Goal: Transaction & Acquisition: Book appointment/travel/reservation

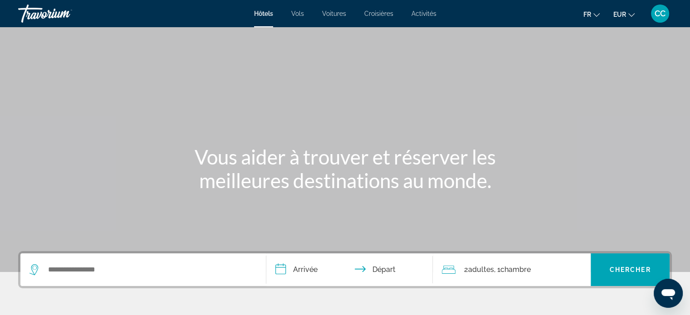
click at [124, 279] on div "Search widget" at bounding box center [143, 270] width 227 height 33
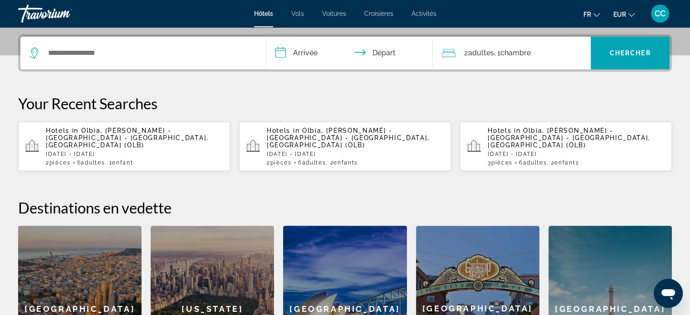
scroll to position [222, 0]
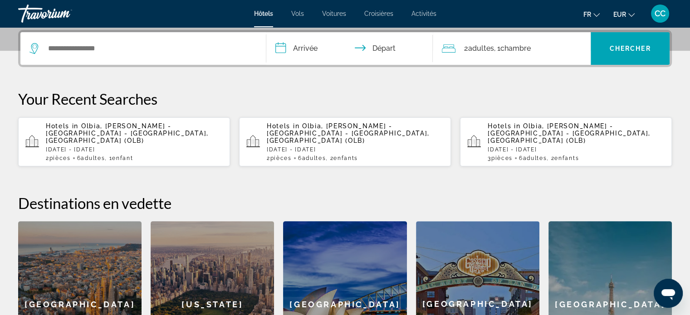
click at [346, 125] on span "Olbia, [PERSON_NAME] - [GEOGRAPHIC_DATA] - [GEOGRAPHIC_DATA], [GEOGRAPHIC_DATA]…" at bounding box center [348, 134] width 163 height 22
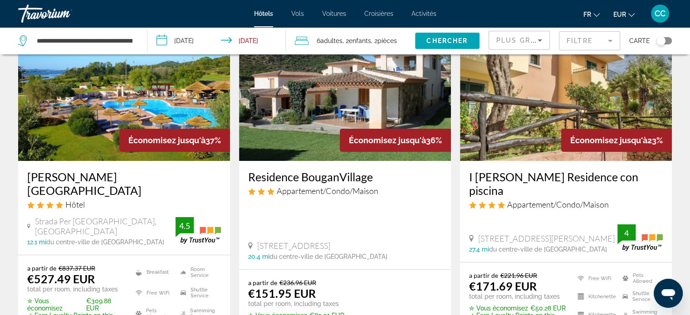
scroll to position [73, 0]
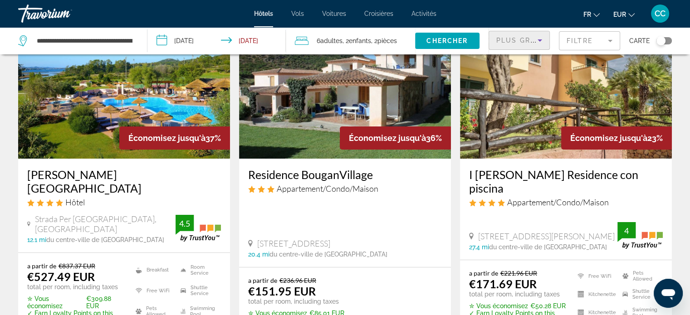
click at [540, 43] on icon "Sort by" at bounding box center [540, 40] width 11 height 11
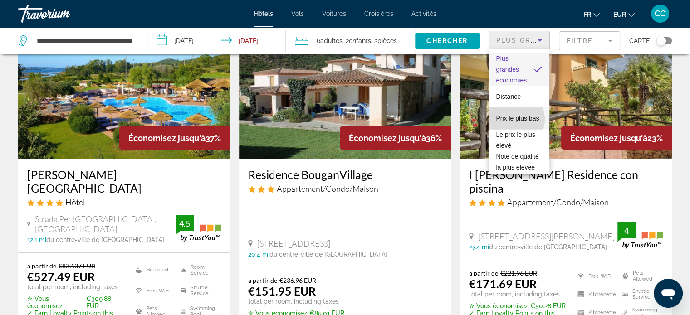
click at [514, 119] on span "Prix le plus bas" at bounding box center [518, 118] width 43 height 11
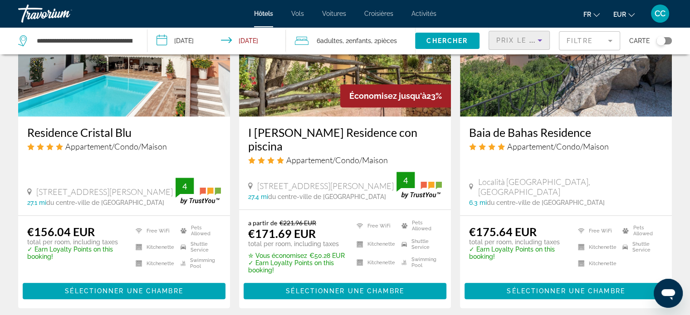
scroll to position [817, 0]
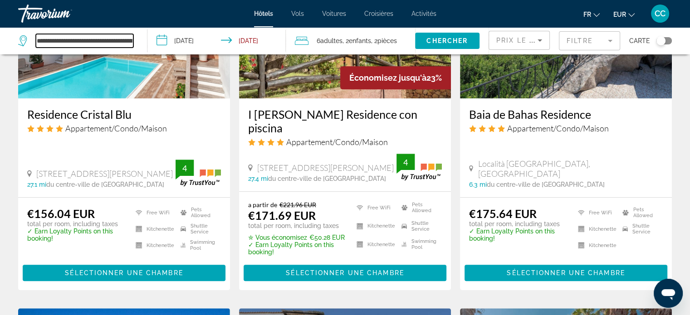
click at [90, 44] on input "**********" at bounding box center [85, 41] width 98 height 14
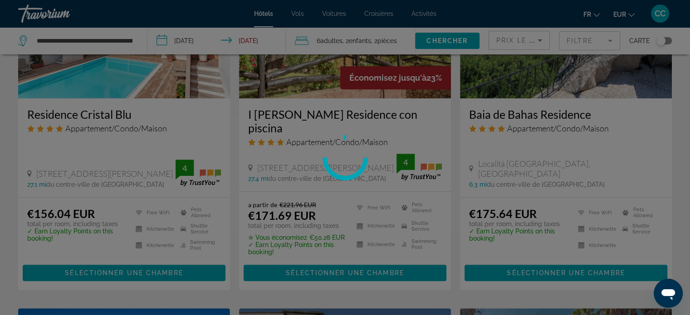
click at [126, 36] on div at bounding box center [345, 157] width 690 height 315
click at [130, 41] on div at bounding box center [345, 157] width 690 height 315
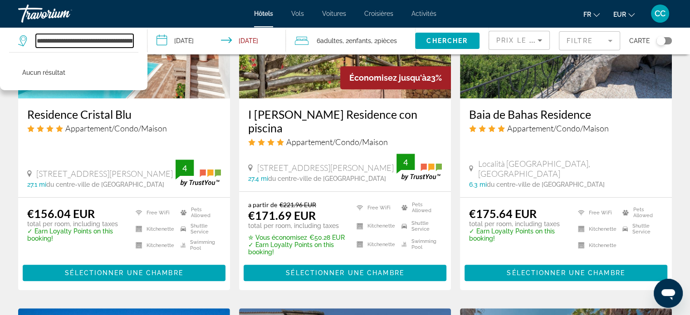
click at [130, 41] on input "**********" at bounding box center [85, 41] width 98 height 14
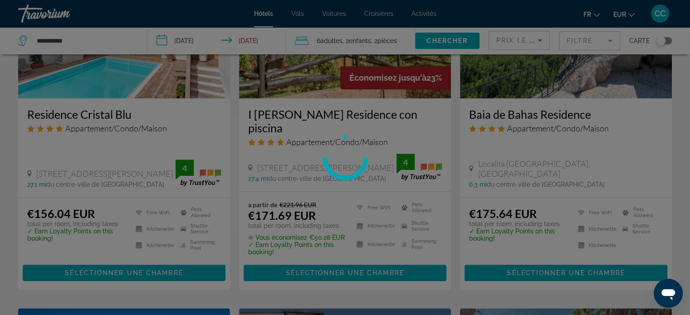
click at [116, 39] on div at bounding box center [345, 157] width 690 height 315
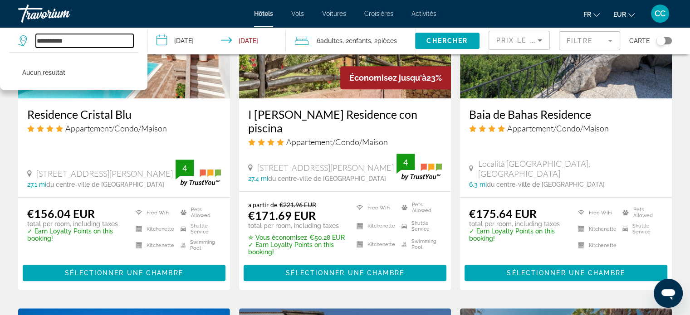
click at [116, 39] on input "**********" at bounding box center [85, 41] width 98 height 14
type input "*"
type input "*****"
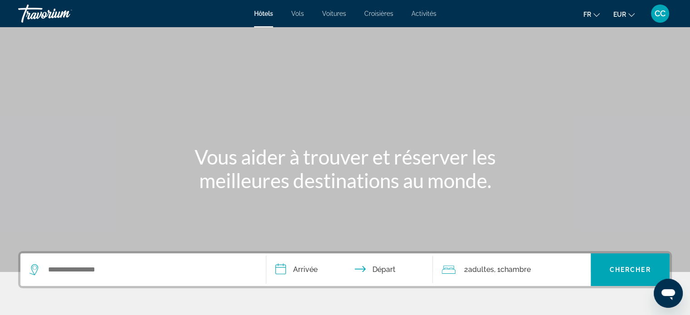
click at [80, 282] on div "Search widget" at bounding box center [143, 270] width 227 height 33
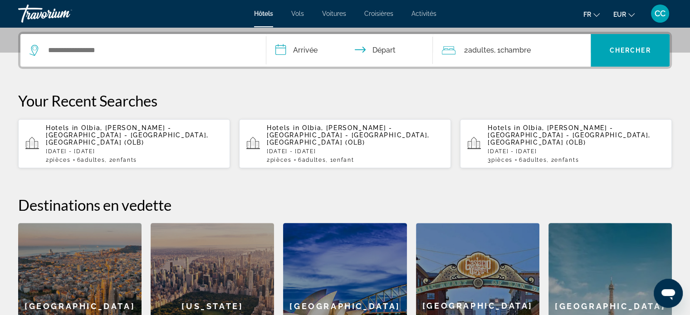
scroll to position [222, 0]
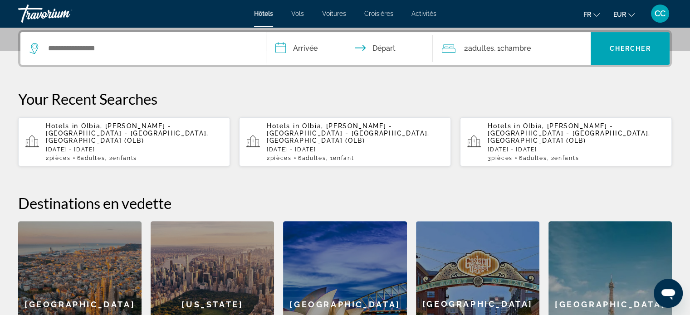
click at [202, 39] on div "Search widget" at bounding box center [143, 48] width 227 height 33
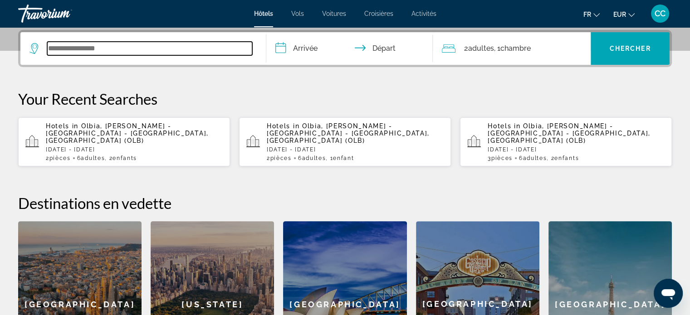
click at [98, 44] on input "Search widget" at bounding box center [149, 49] width 205 height 14
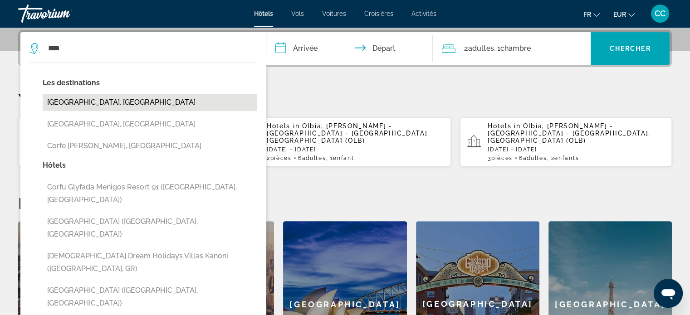
click at [68, 107] on button "Corfu, Greece" at bounding box center [150, 102] width 215 height 17
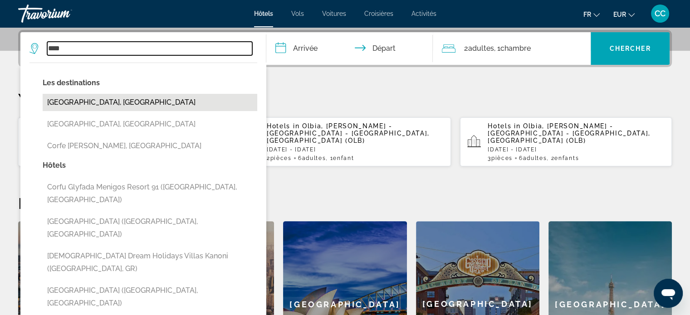
type input "**********"
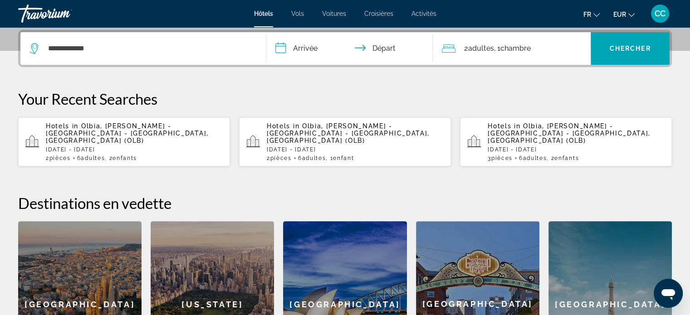
click at [303, 44] on input "**********" at bounding box center [351, 49] width 171 height 35
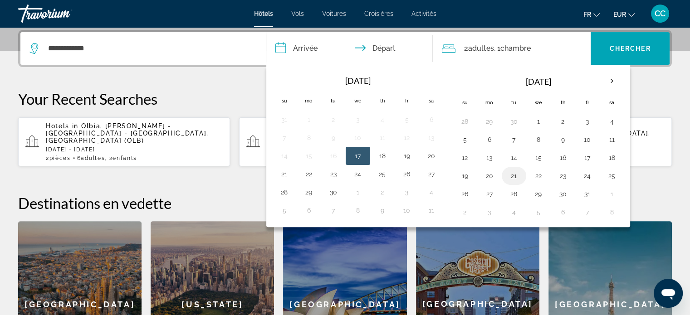
click at [513, 176] on button "21" at bounding box center [514, 176] width 15 height 13
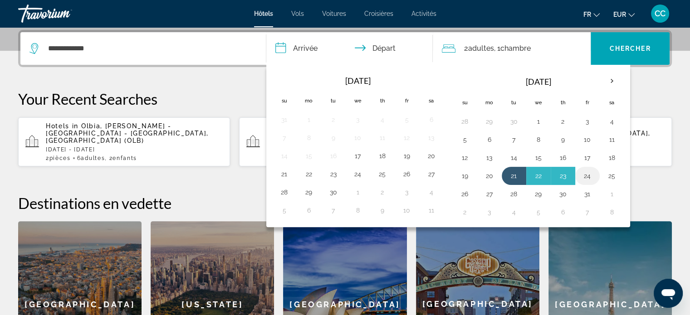
click at [594, 177] on td "24" at bounding box center [588, 176] width 25 height 18
click at [589, 177] on button "24" at bounding box center [588, 176] width 15 height 13
type input "**********"
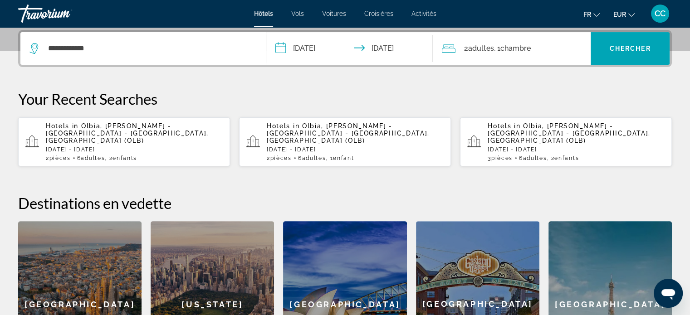
click at [460, 46] on div "2 Adulte Adultes , 1 Chambre pièces" at bounding box center [516, 48] width 149 height 13
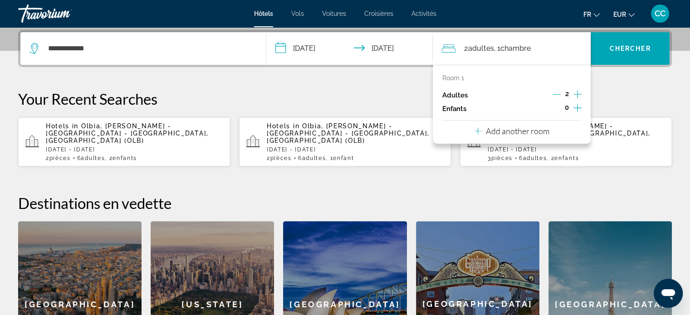
click at [581, 94] on icon "Increment adults" at bounding box center [578, 94] width 8 height 8
click at [544, 136] on div "Add another room" at bounding box center [512, 131] width 75 height 11
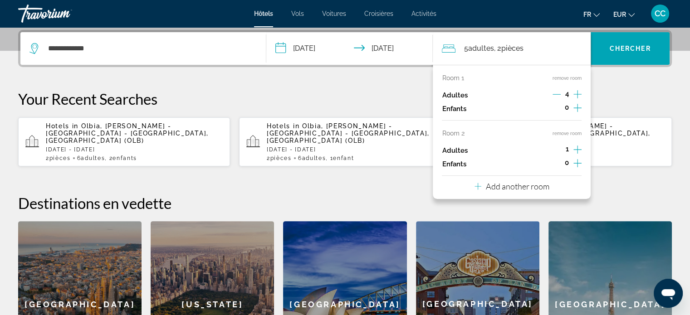
click at [575, 149] on icon "Increment adults" at bounding box center [578, 149] width 8 height 11
click at [579, 162] on icon "Increment children" at bounding box center [578, 163] width 8 height 11
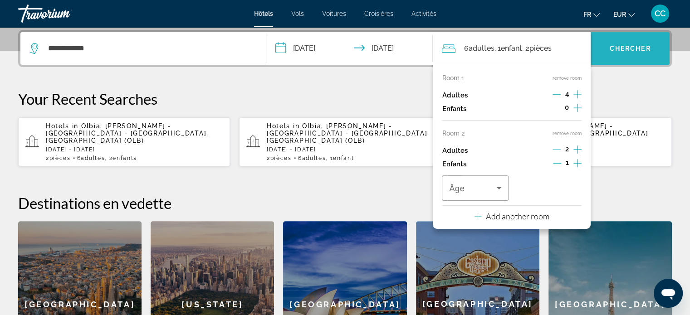
click at [621, 57] on span "Search widget" at bounding box center [630, 49] width 79 height 22
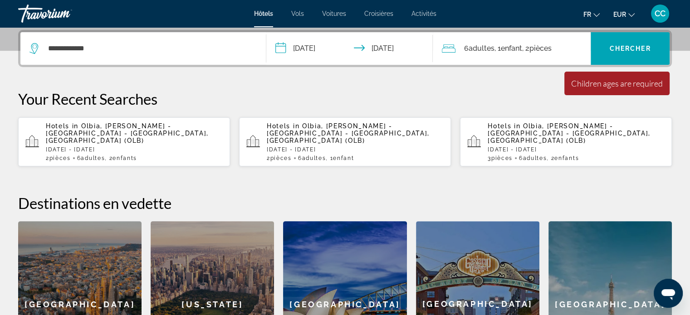
click at [510, 52] on span ", 1 Enfant Enfants" at bounding box center [508, 48] width 28 height 13
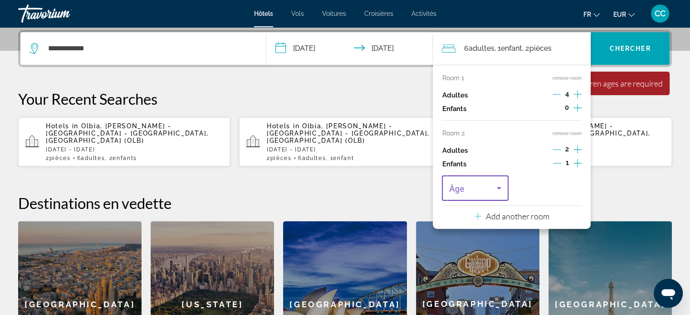
click at [502, 192] on icon "Travelers: 6 adults, 1 child" at bounding box center [499, 188] width 11 height 11
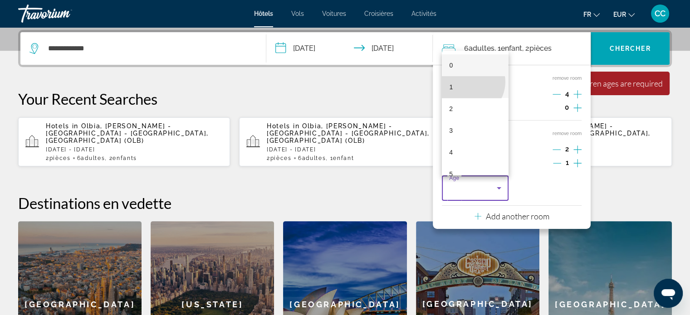
click at [468, 82] on mat-option "1" at bounding box center [475, 87] width 66 height 22
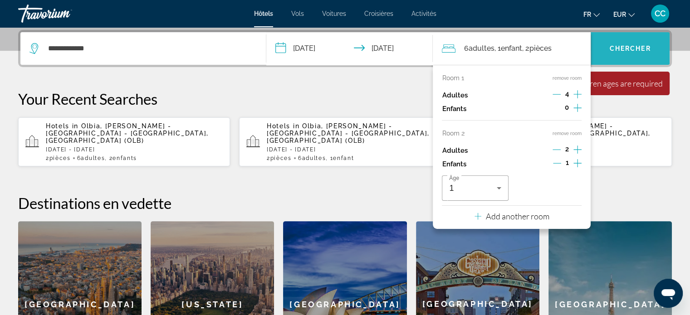
click at [641, 56] on span "Search widget" at bounding box center [630, 49] width 79 height 22
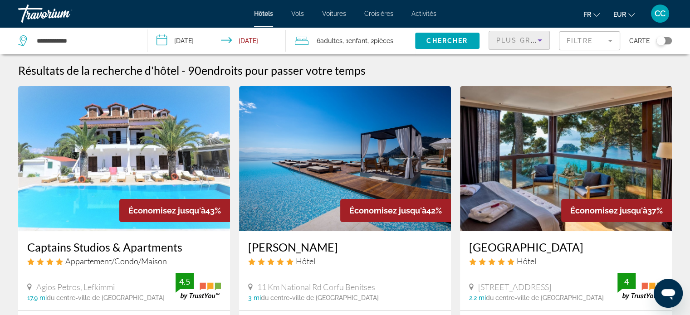
click at [536, 42] on icon "Sort by" at bounding box center [540, 40] width 11 height 11
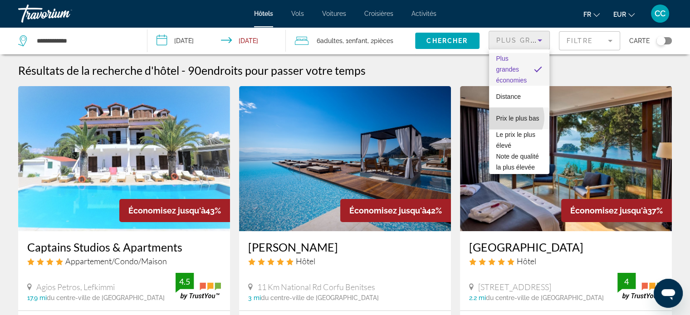
click at [511, 118] on span "Prix le plus bas" at bounding box center [518, 118] width 43 height 11
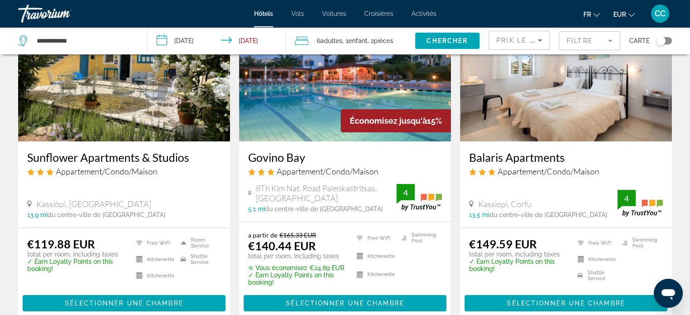
scroll to position [91, 0]
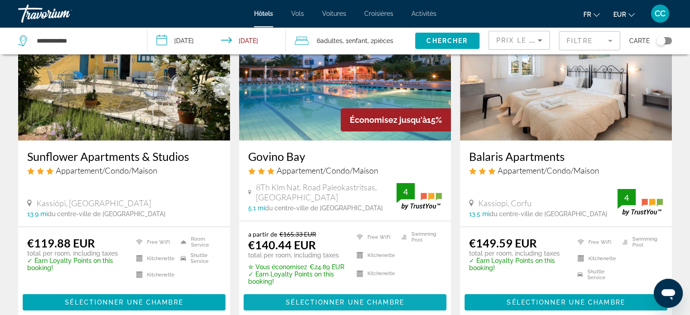
click at [392, 302] on span "Sélectionner une chambre" at bounding box center [345, 302] width 118 height 7
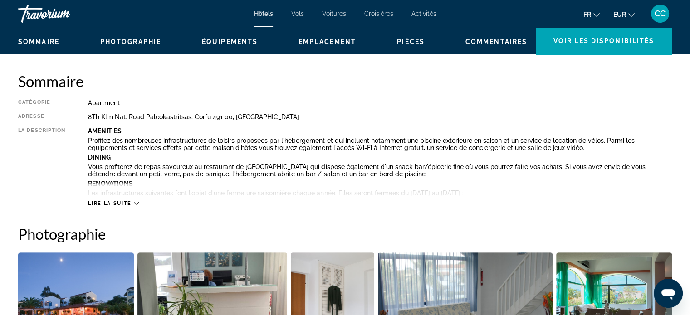
scroll to position [278, 0]
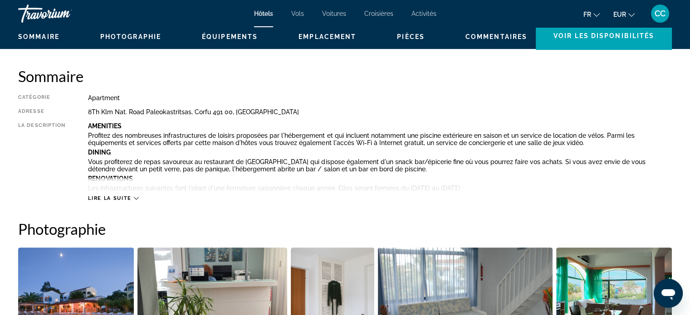
click at [133, 198] on div "Lire la suite" at bounding box center [113, 199] width 50 height 6
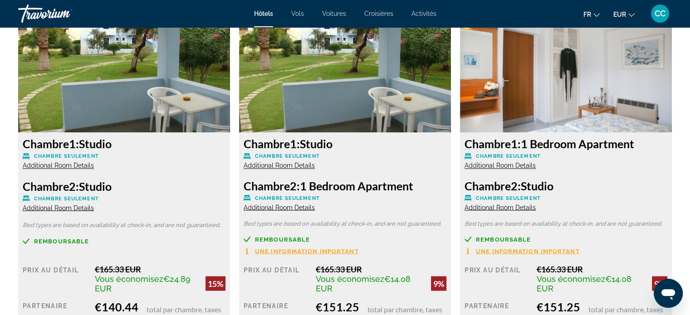
scroll to position [1567, 0]
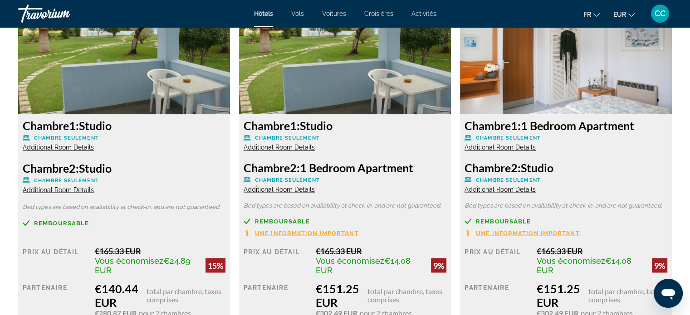
click at [76, 147] on span "Additional Room Details" at bounding box center [58, 147] width 71 height 7
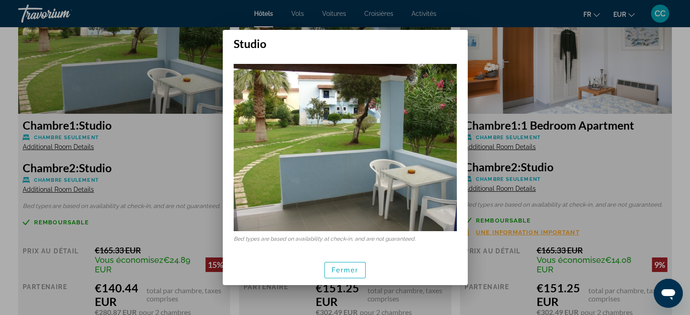
click at [76, 192] on div at bounding box center [345, 157] width 690 height 315
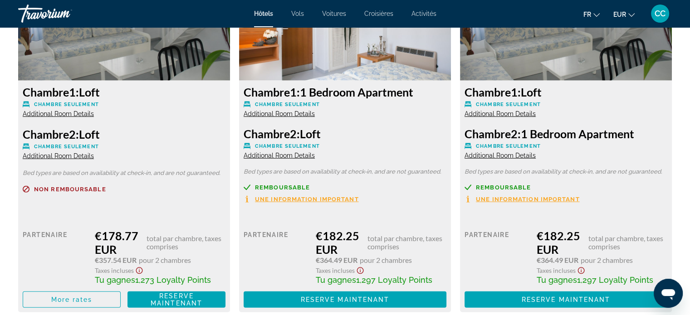
scroll to position [2348, 0]
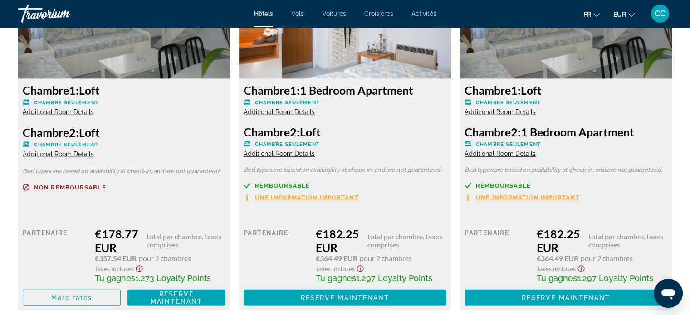
click at [56, 114] on span "Additional Room Details" at bounding box center [58, 111] width 71 height 7
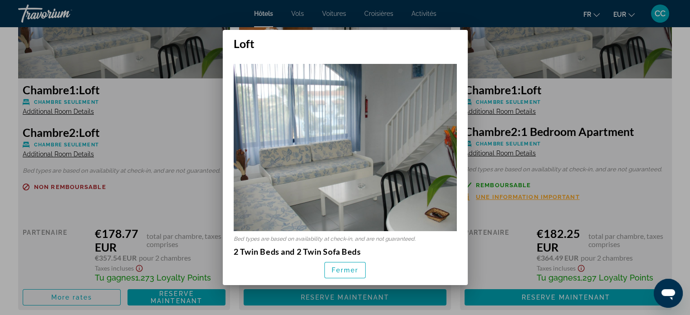
scroll to position [0, 0]
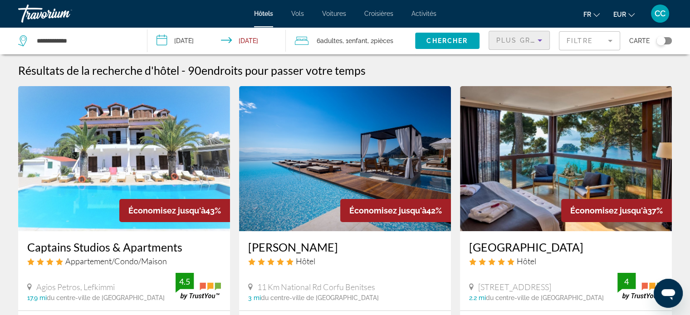
click at [535, 37] on icon "Sort by" at bounding box center [540, 40] width 11 height 11
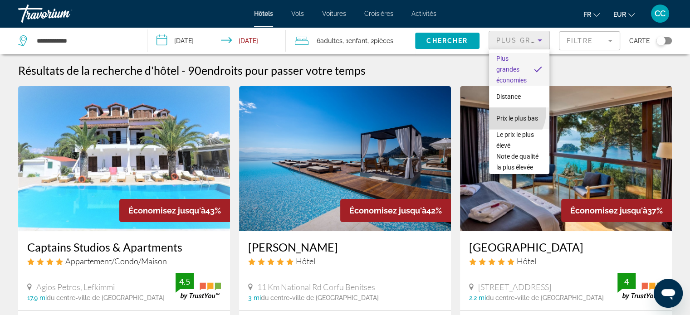
click at [505, 115] on span "Prix le plus bas" at bounding box center [518, 118] width 42 height 7
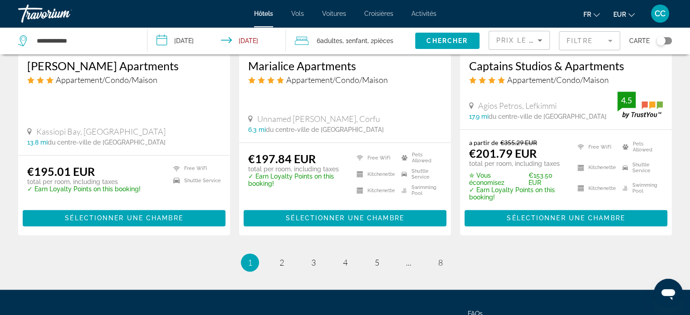
scroll to position [1198, 0]
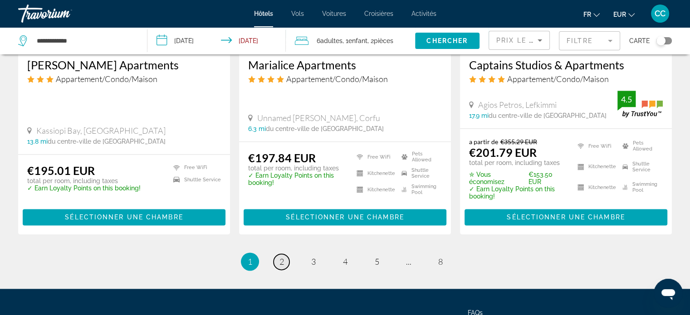
click at [284, 261] on link "page 2" at bounding box center [282, 262] width 16 height 16
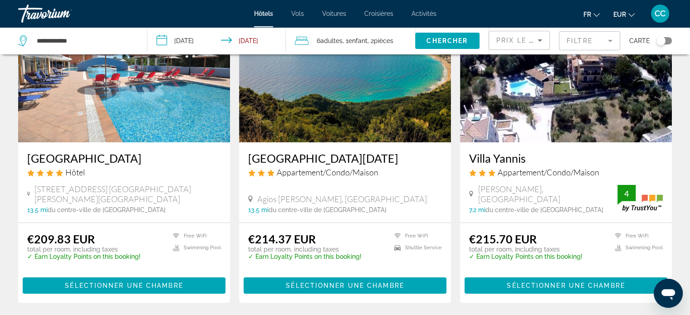
scroll to position [91, 0]
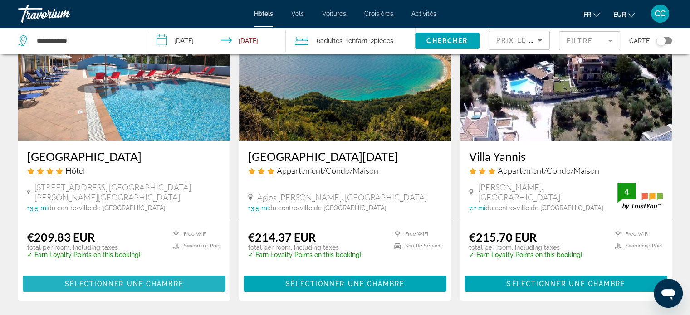
click at [147, 282] on span "Sélectionner une chambre" at bounding box center [124, 284] width 118 height 7
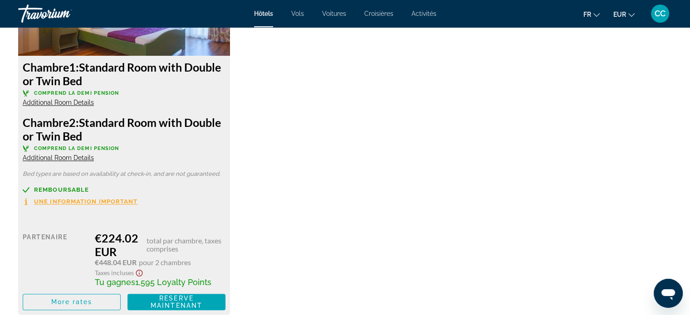
scroll to position [1344, 0]
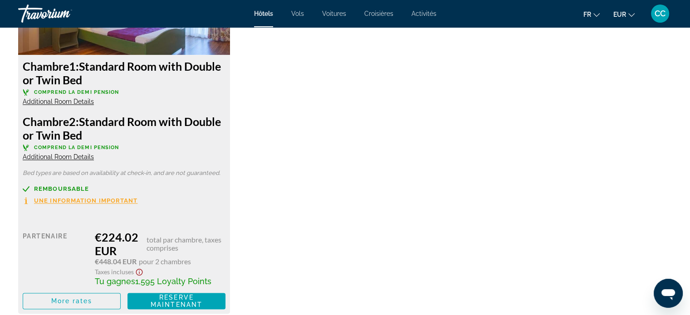
click at [72, 100] on span "Additional Room Details" at bounding box center [58, 101] width 71 height 7
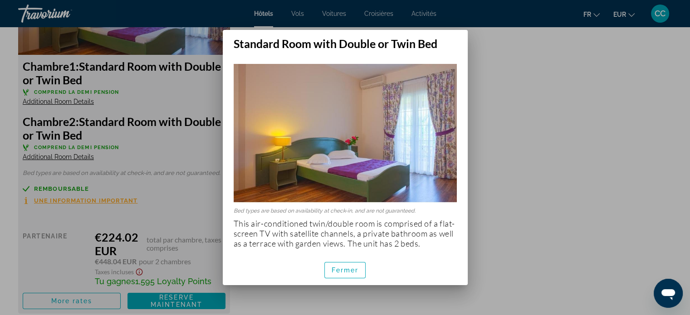
scroll to position [0, 0]
click at [350, 273] on span "Fermer" at bounding box center [345, 270] width 27 height 7
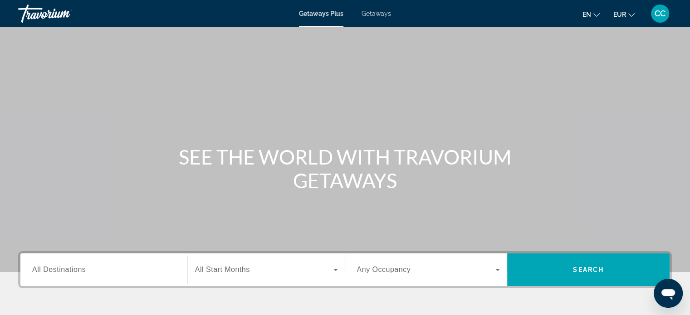
click at [40, 165] on div "SEE THE WORLD WITH TRAVORIUM GETAWAYS" at bounding box center [345, 168] width 690 height 47
